Goal: Task Accomplishment & Management: Use online tool/utility

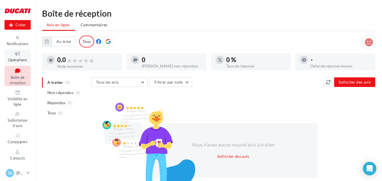
click at [16, 58] on span "Opérations" at bounding box center [17, 60] width 19 height 5
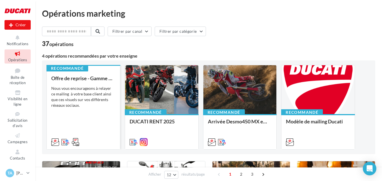
click at [100, 85] on div "Offre de reprise - Gamme MTS V4 Nous vous encourageons à relayer ce mailing à v…" at bounding box center [83, 109] width 64 height 69
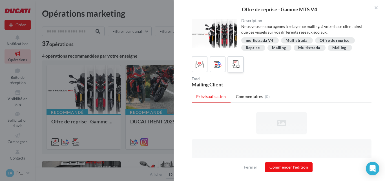
click at [228, 60] on label at bounding box center [236, 64] width 16 height 16
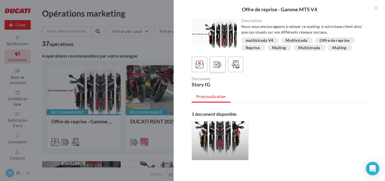
click at [218, 62] on icon at bounding box center [218, 64] width 8 height 8
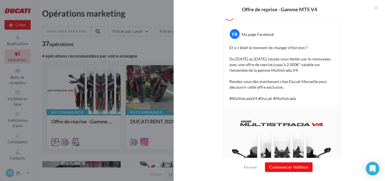
scroll to position [100, 0]
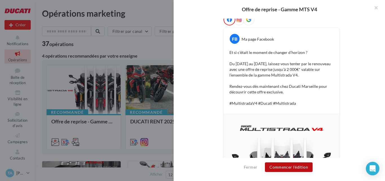
click at [285, 166] on button "Commencer l'édition" at bounding box center [289, 167] width 48 height 10
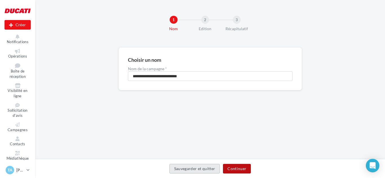
click at [240, 167] on button "Continuer" at bounding box center [237, 169] width 28 height 10
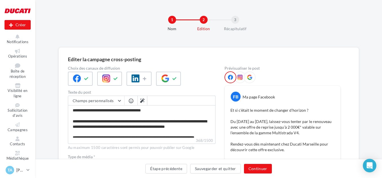
click at [265, 37] on div "1 Nom 2 Edition 3 Récapitulatif" at bounding box center [217, 26] width 347 height 34
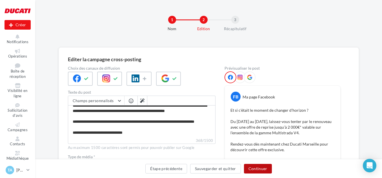
click at [257, 169] on button "Continuer" at bounding box center [258, 169] width 28 height 10
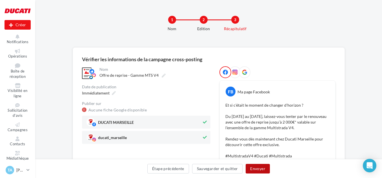
drag, startPoint x: 258, startPoint y: 173, endPoint x: 196, endPoint y: 100, distance: 95.6
click at [109, 95] on span "Immédiatement" at bounding box center [96, 93] width 28 height 5
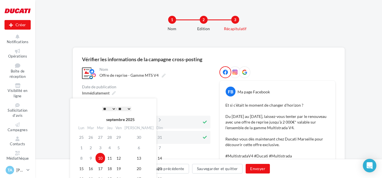
click at [130, 109] on select "** ** ** ** ** **" at bounding box center [124, 109] width 14 height 5
click at [178, 94] on div "Immédiatement" at bounding box center [146, 93] width 129 height 8
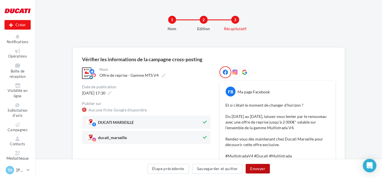
click at [264, 172] on button "Envoyer" at bounding box center [258, 169] width 24 height 10
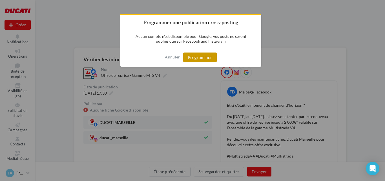
click at [196, 57] on button "Programmer" at bounding box center [200, 57] width 34 height 10
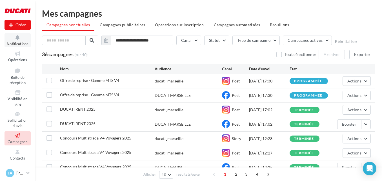
click at [23, 37] on icon at bounding box center [17, 37] width 23 height 6
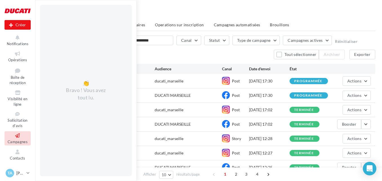
click at [188, 13] on div "Mes campagnes" at bounding box center [209, 13] width 334 height 8
